Goal: Information Seeking & Learning: Learn about a topic

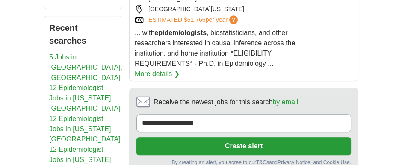
scroll to position [420, 0]
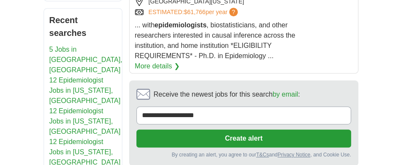
click at [85, 107] on link "12 Epidemiologist Jobs in [US_STATE], [GEOGRAPHIC_DATA]" at bounding box center [84, 121] width 71 height 28
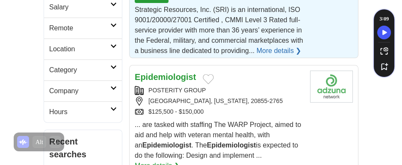
scroll to position [253, 0]
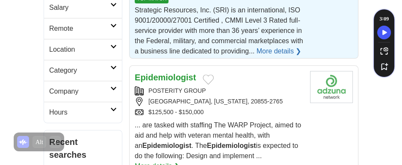
click at [169, 73] on strong "Epidemiologist" at bounding box center [165, 77] width 61 height 9
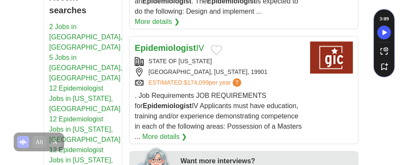
scroll to position [398, 0]
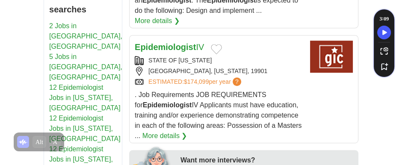
click at [169, 131] on link "More details ❯" at bounding box center [164, 136] width 45 height 10
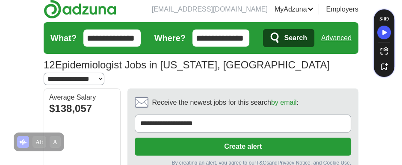
scroll to position [0, 0]
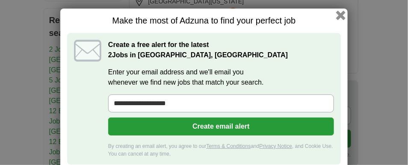
click at [338, 16] on button "button" at bounding box center [340, 15] width 9 height 9
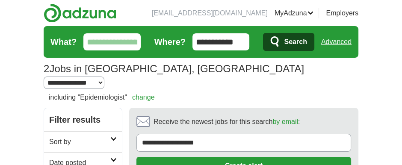
click at [243, 41] on input "**********" at bounding box center [220, 41] width 57 height 17
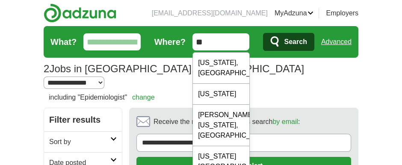
type input "*"
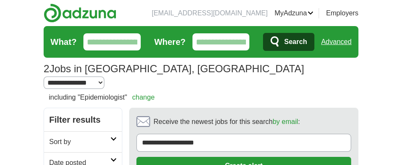
click at [118, 41] on input "What?" at bounding box center [111, 41] width 57 height 17
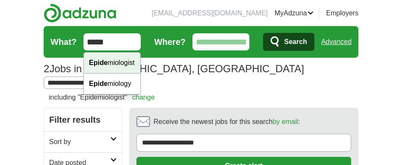
type input "*****"
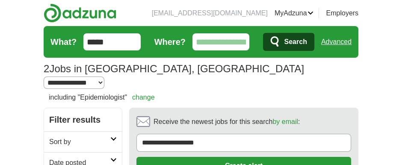
click at [291, 43] on span "Search" at bounding box center [295, 41] width 23 height 17
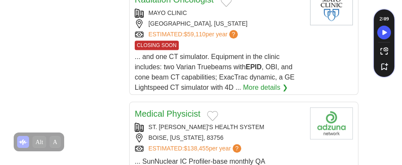
scroll to position [692, 0]
